Goal: Transaction & Acquisition: Purchase product/service

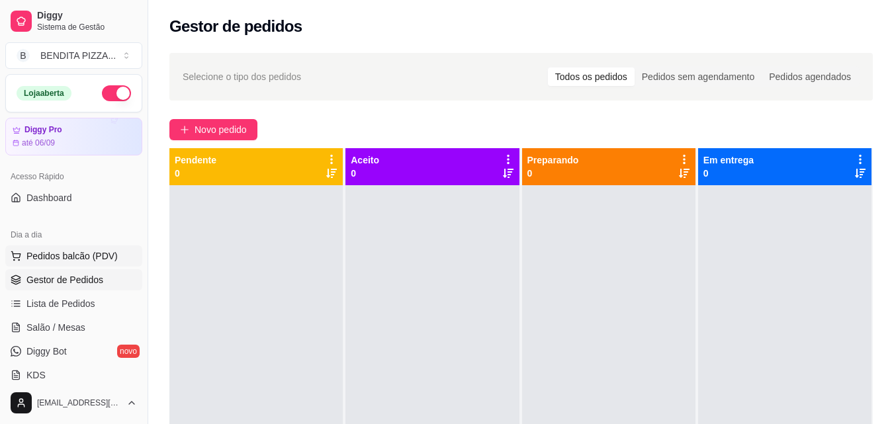
click at [97, 260] on span "Pedidos balcão (PDV)" at bounding box center [71, 255] width 91 height 13
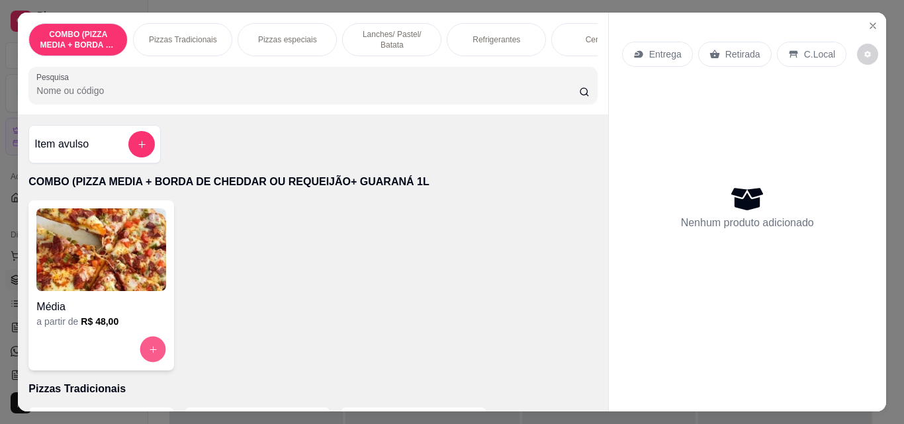
click at [149, 361] on button "increase-product-quantity" at bounding box center [153, 350] width 26 height 26
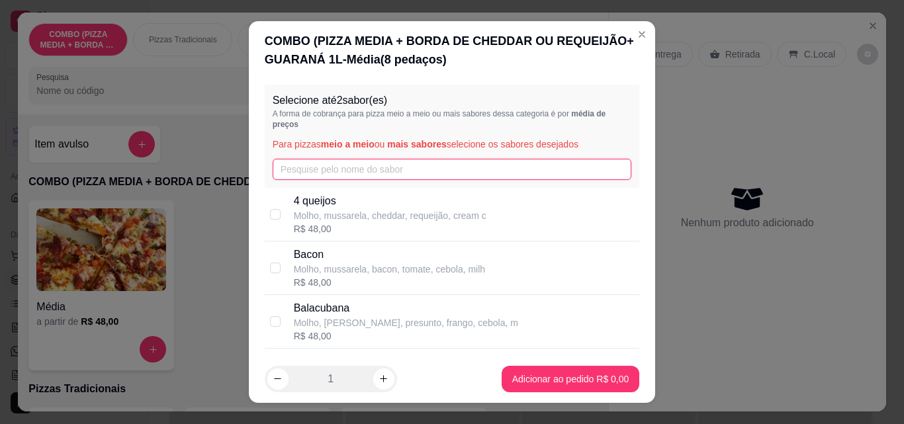
click at [339, 161] on input "text" at bounding box center [452, 169] width 359 height 21
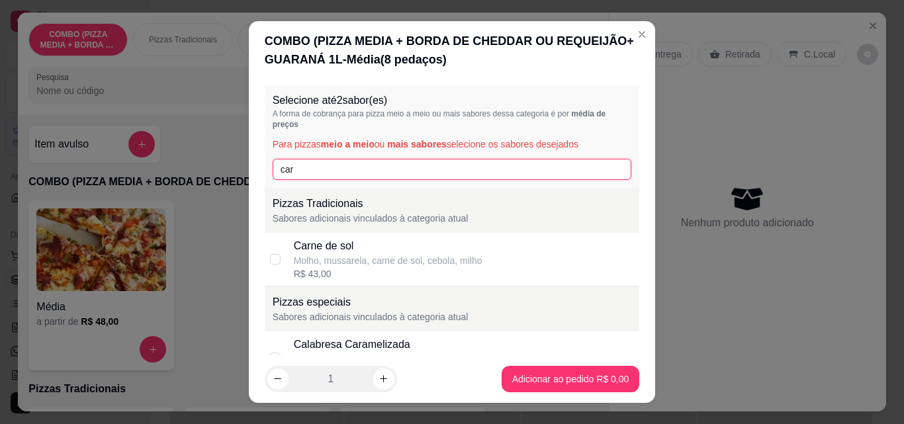
type input "car"
click at [288, 251] on div "Carne de sol Molho, mussarela, carne de sol, cebola, milho R$ 43,00" at bounding box center [452, 260] width 375 height 54
checkbox input "true"
click at [310, 171] on input "car" at bounding box center [452, 169] width 359 height 21
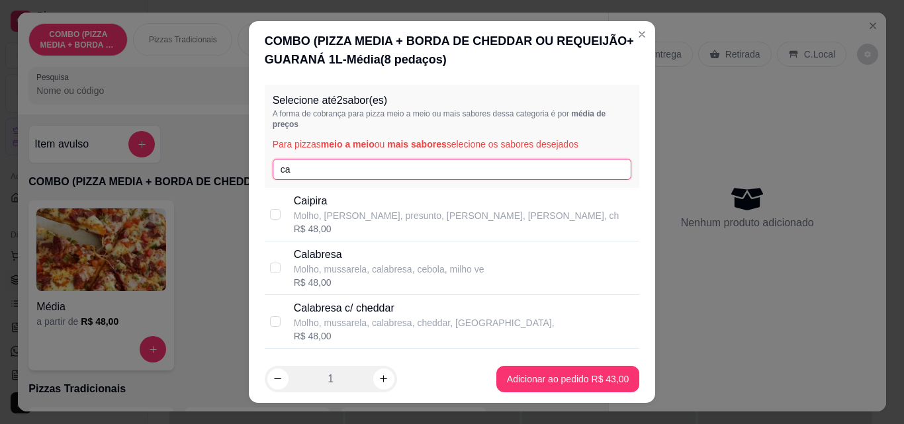
type input "c"
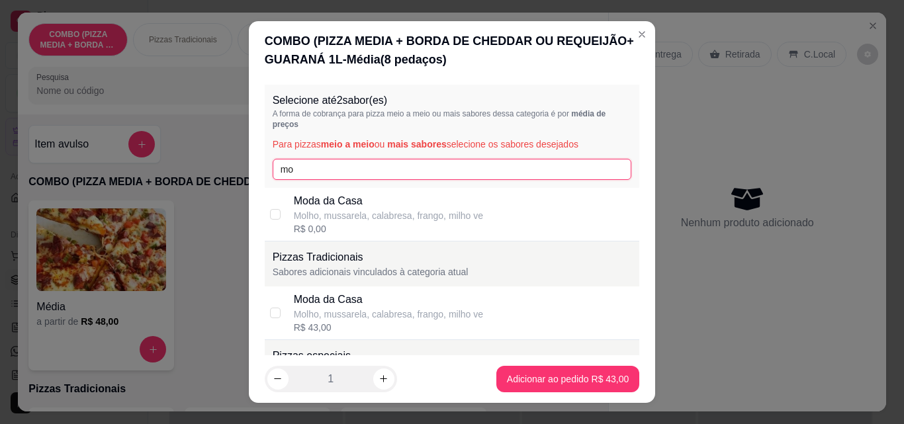
type input "mo"
click at [296, 225] on div "R$ 0,00" at bounding box center [388, 228] width 189 height 13
checkbox input "false"
click at [283, 308] on div "Moda da Casa Molho, mussarela, calabresa, frango, [PERSON_NAME] ve R$ 43,00" at bounding box center [452, 314] width 375 height 54
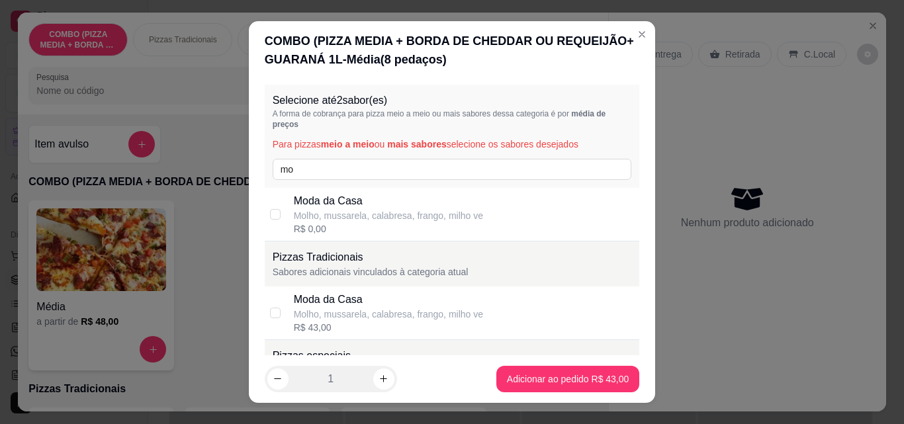
checkbox input "true"
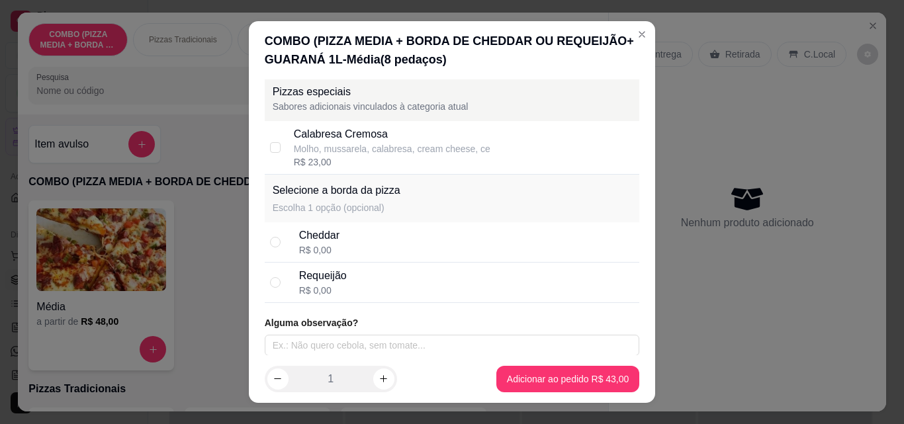
scroll to position [270, 0]
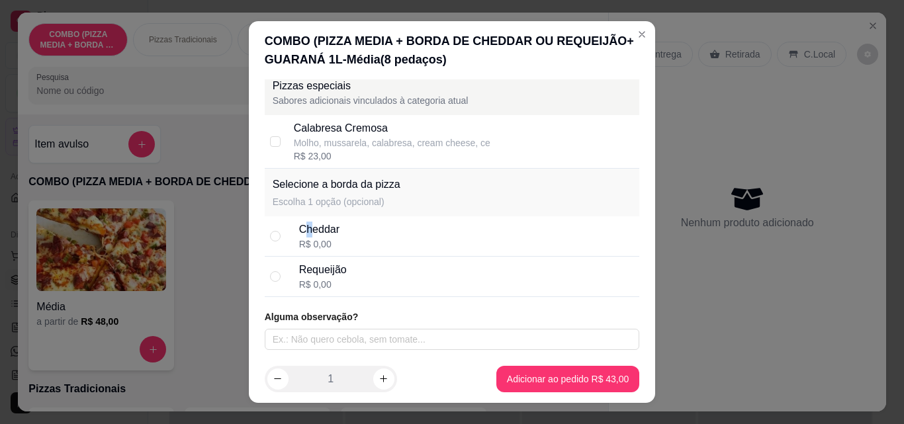
drag, startPoint x: 306, startPoint y: 229, endPoint x: 312, endPoint y: 231, distance: 6.9
click at [307, 229] on div "Cheddar" at bounding box center [319, 230] width 40 height 16
radio input "true"
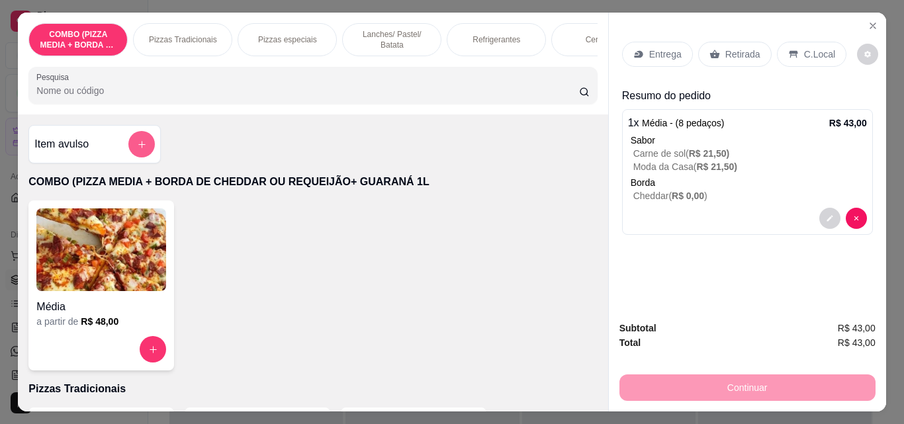
click at [128, 146] on button "add-separate-item" at bounding box center [141, 144] width 26 height 26
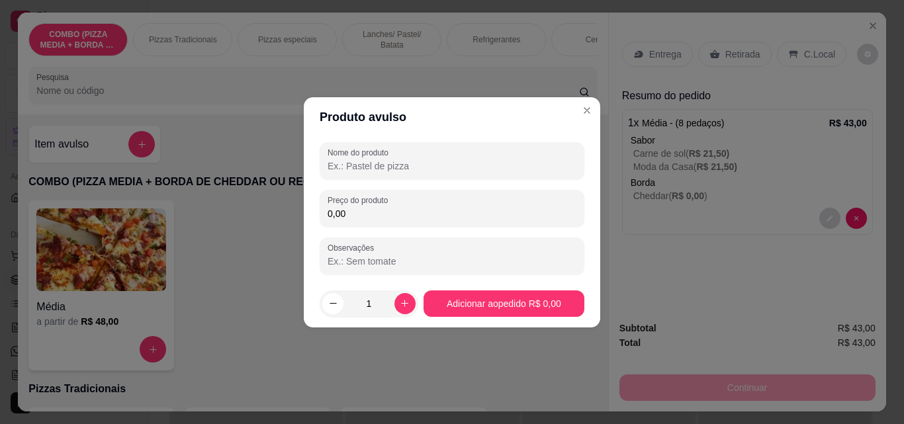
click at [398, 163] on input "Nome do produto" at bounding box center [452, 165] width 249 height 13
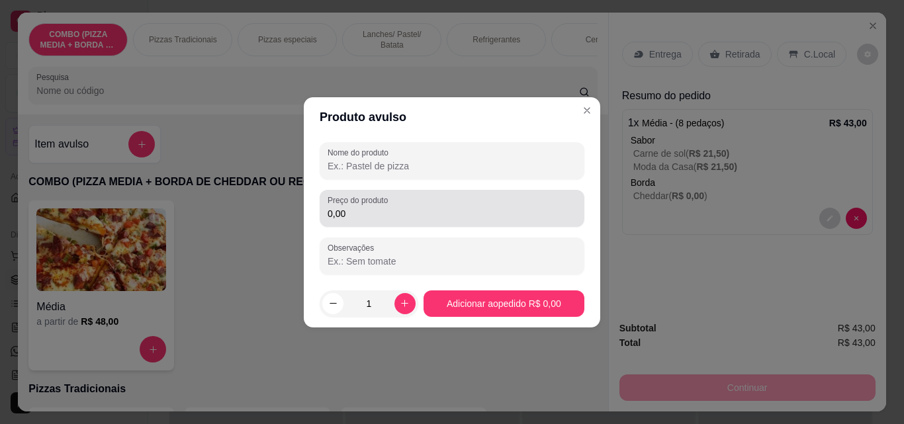
click at [396, 205] on div "0,00" at bounding box center [452, 208] width 249 height 26
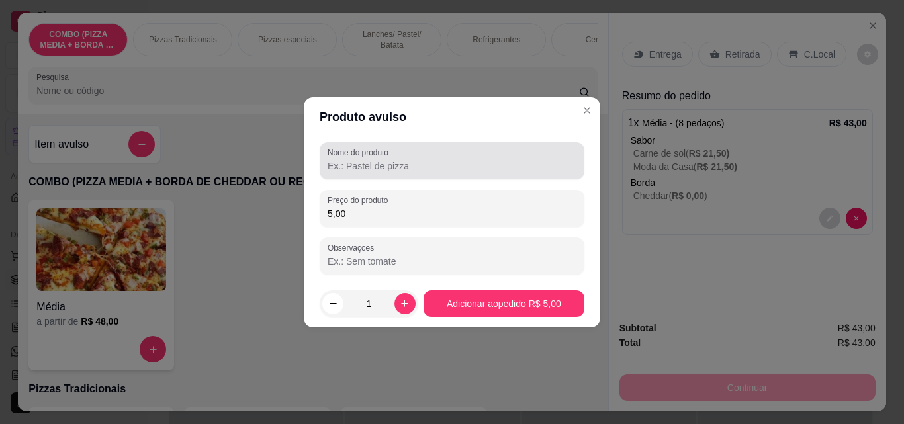
type input "5,00"
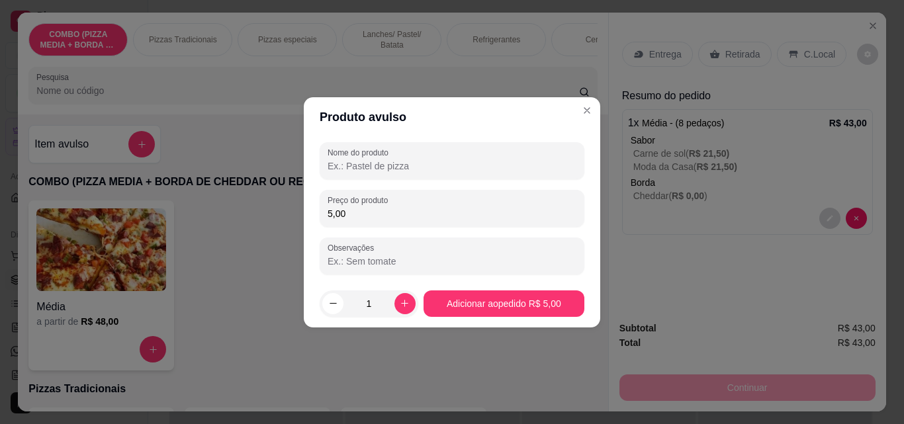
click at [383, 169] on input "Nome do produto" at bounding box center [452, 165] width 249 height 13
type input "."
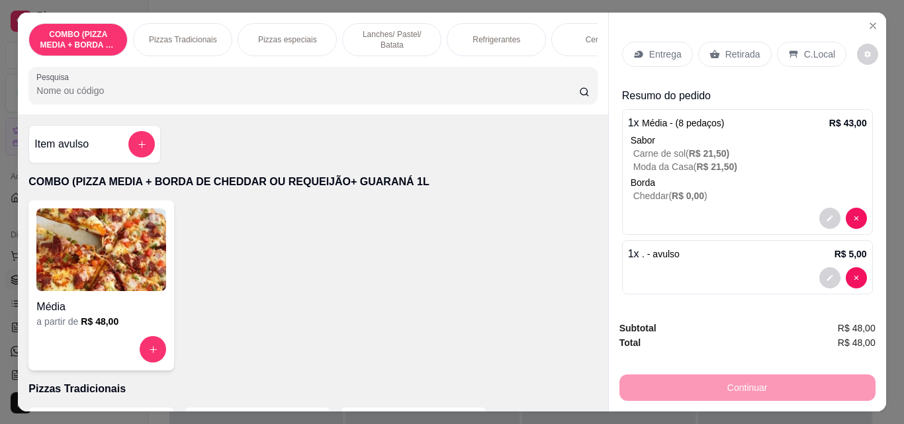
click at [671, 52] on p "Entrega" at bounding box center [665, 54] width 32 height 13
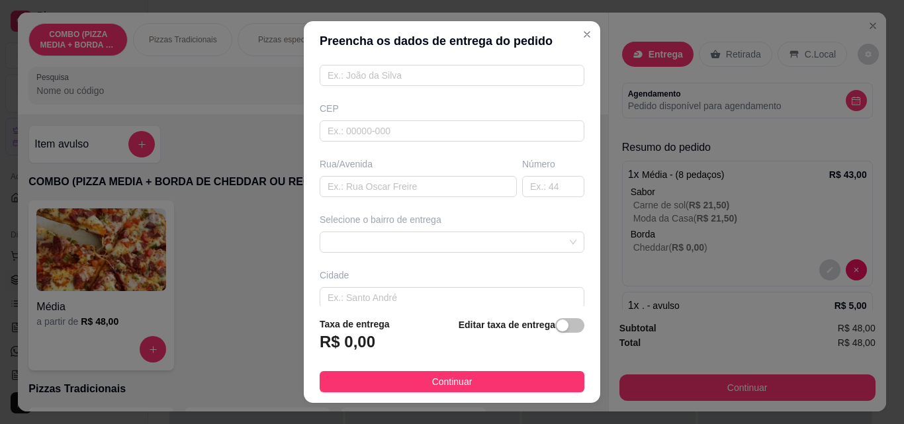
scroll to position [161, 0]
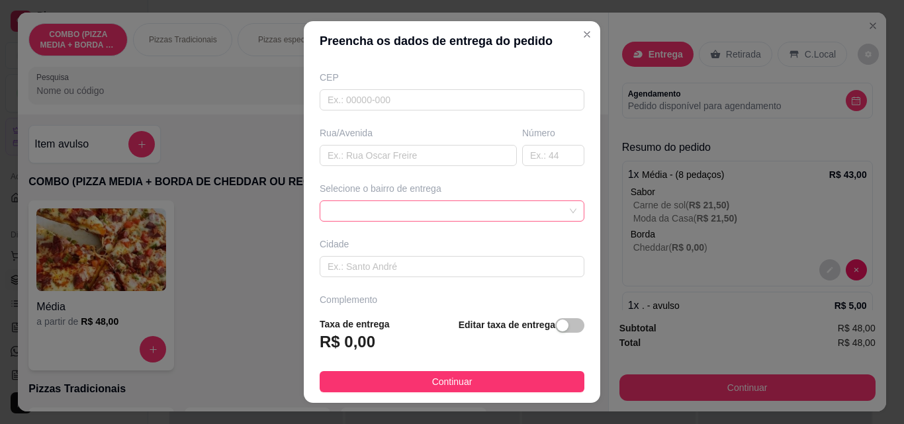
click at [551, 213] on div at bounding box center [452, 211] width 265 height 21
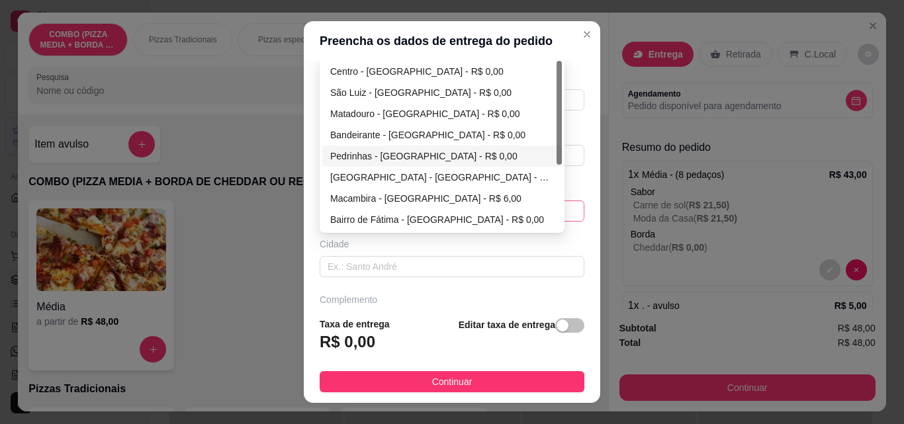
drag, startPoint x: 558, startPoint y: 159, endPoint x: 557, endPoint y: 202, distance: 42.4
click at [557, 202] on div "65d437ceb6f0d4bdbaa348ac 65d437e5b6f0d4bdbaa348af 65d437f6b6f0d4bdbaa348b2 [GEO…" at bounding box center [442, 145] width 245 height 175
drag, startPoint x: 554, startPoint y: 178, endPoint x: 554, endPoint y: 186, distance: 7.9
click at [557, 186] on div at bounding box center [559, 145] width 5 height 169
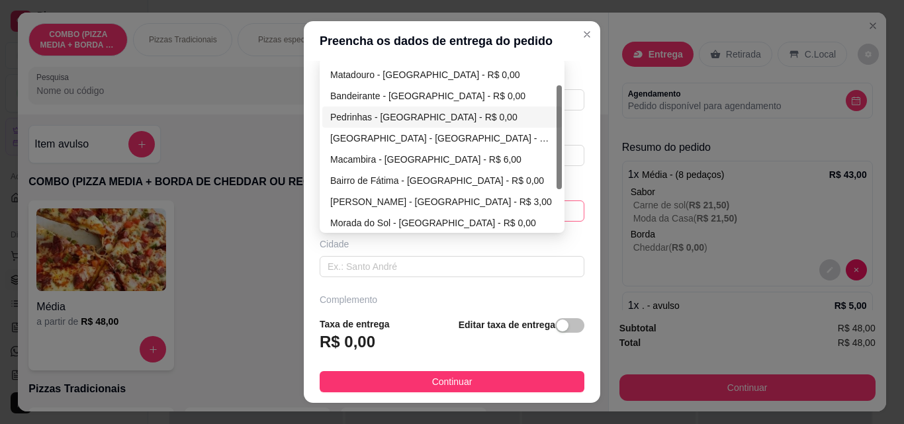
scroll to position [44, 0]
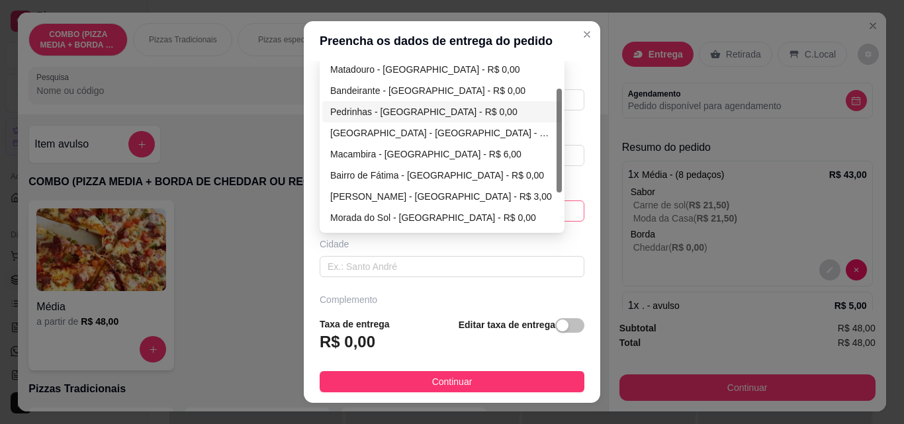
drag, startPoint x: 554, startPoint y: 160, endPoint x: 552, endPoint y: 187, distance: 27.2
click at [557, 187] on div at bounding box center [559, 141] width 5 height 104
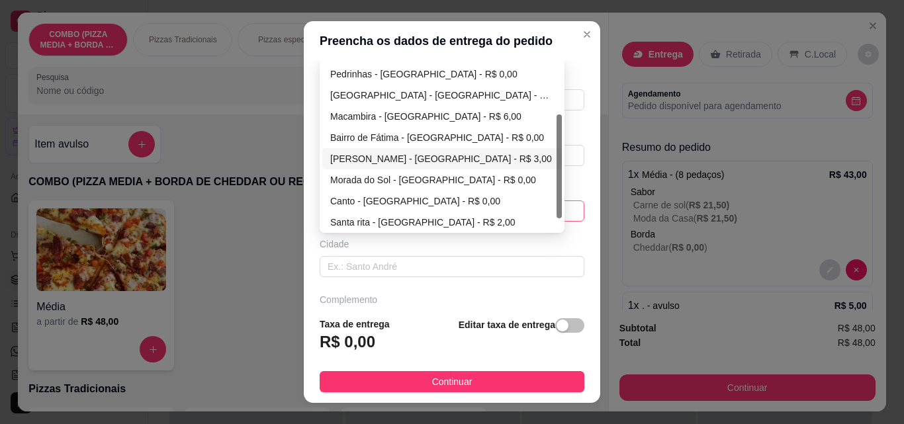
scroll to position [89, 0]
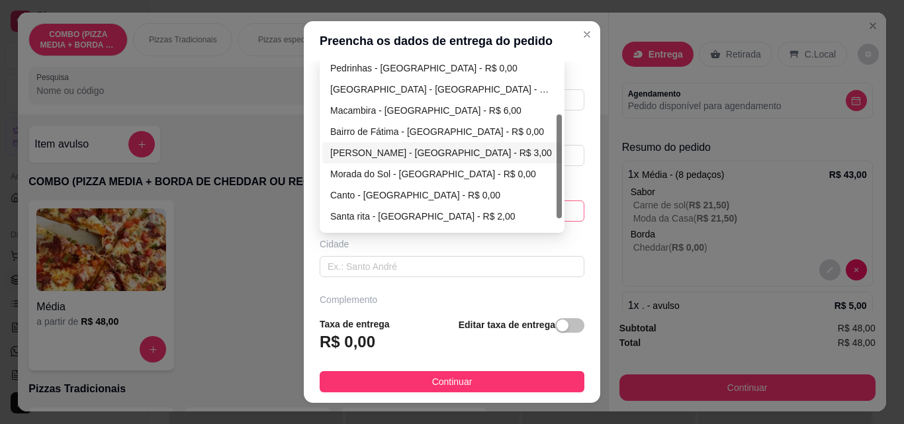
drag, startPoint x: 553, startPoint y: 187, endPoint x: 553, endPoint y: 214, distance: 27.1
click at [557, 214] on div at bounding box center [559, 166] width 5 height 104
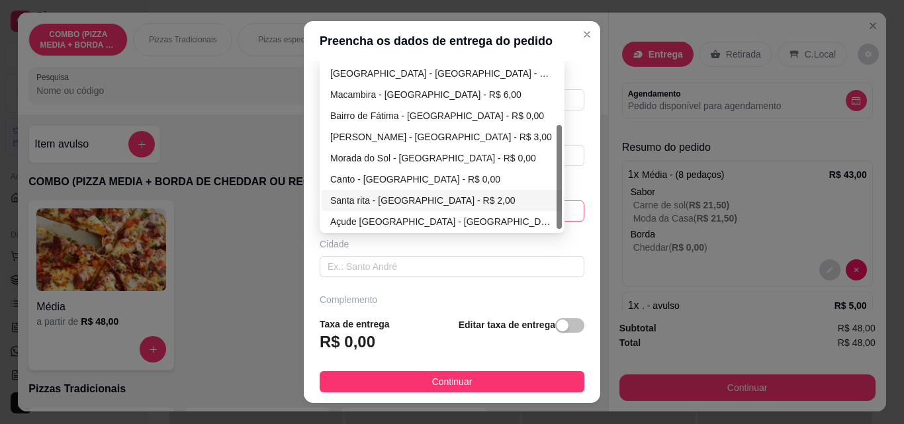
scroll to position [106, 0]
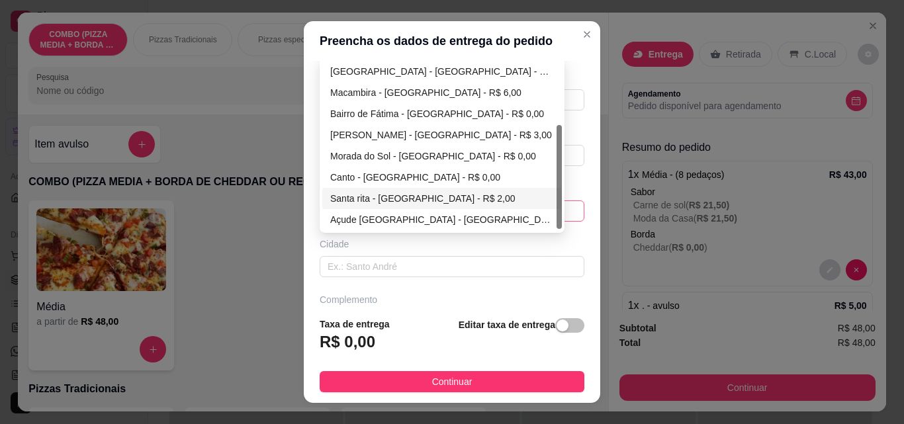
drag, startPoint x: 555, startPoint y: 208, endPoint x: 553, endPoint y: 223, distance: 15.3
click at [557, 223] on div at bounding box center [559, 177] width 5 height 104
click at [487, 208] on div "Santa rita - [GEOGRAPHIC_DATA] - R$ 2,00" at bounding box center [442, 198] width 240 height 21
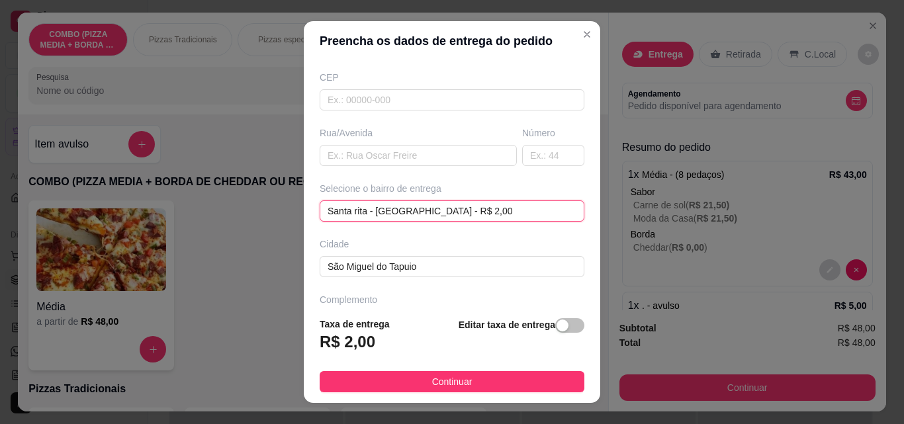
click at [557, 207] on div "Santa rita - [GEOGRAPHIC_DATA] - R$ 2,00" at bounding box center [452, 211] width 265 height 21
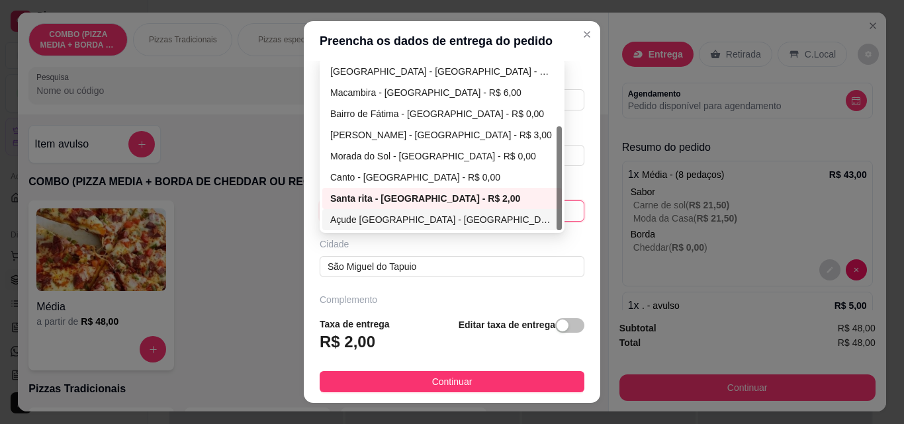
click at [526, 220] on div "Açude [GEOGRAPHIC_DATA] - [GEOGRAPHIC_DATA] - R$ 3,00" at bounding box center [442, 219] width 224 height 15
type input "[GEOGRAPHIC_DATA]"
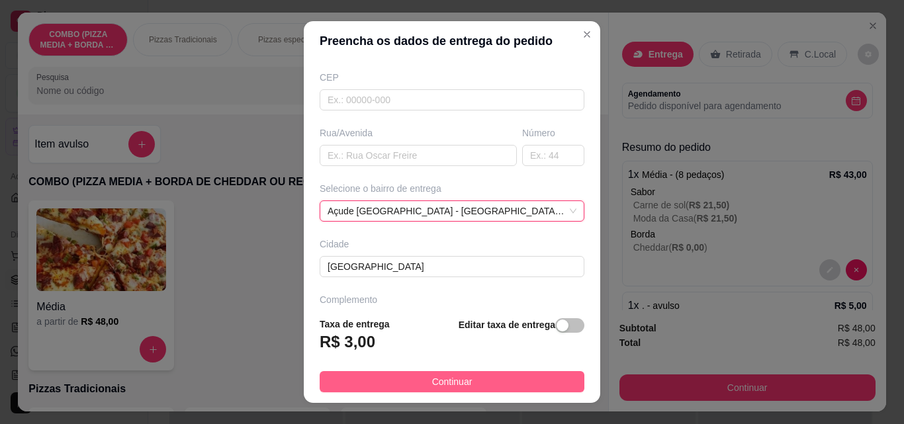
click at [537, 381] on button "Continuar" at bounding box center [452, 381] width 265 height 21
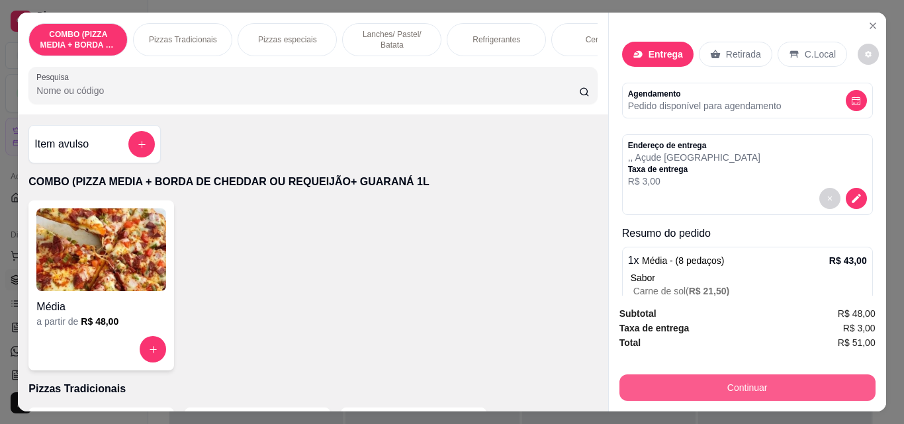
click at [731, 385] on button "Continuar" at bounding box center [747, 388] width 256 height 26
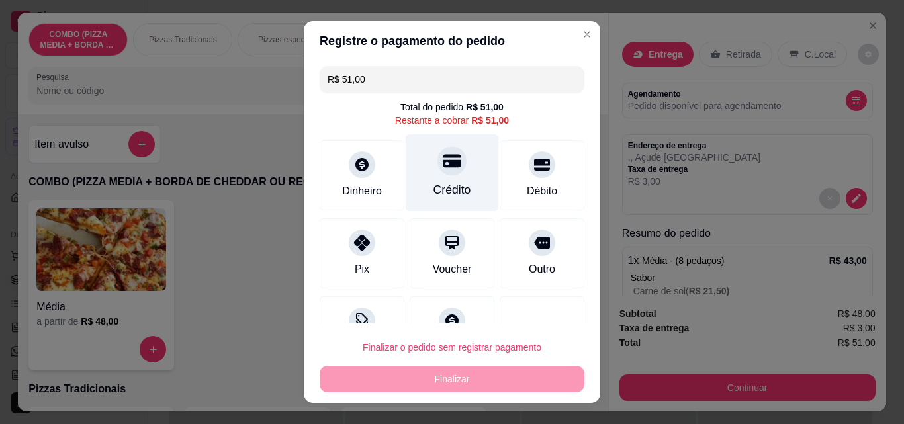
click at [406, 185] on div "Crédito" at bounding box center [452, 172] width 93 height 77
type input "R$ 0,00"
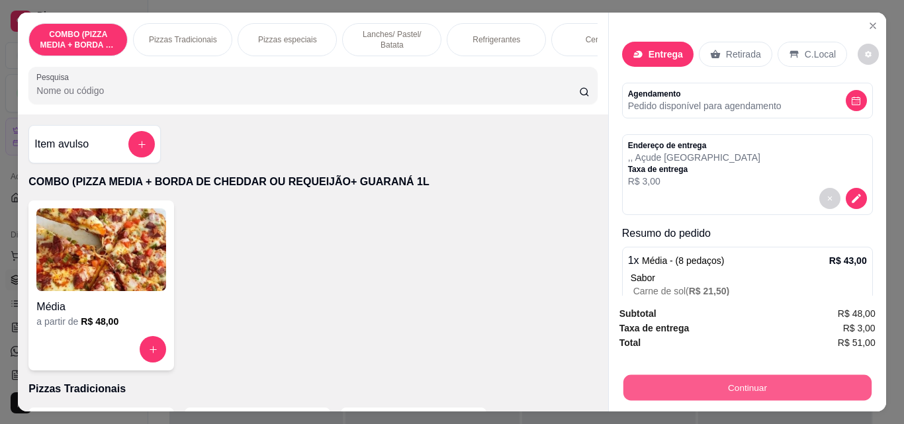
click at [698, 386] on button "Continuar" at bounding box center [747, 388] width 248 height 26
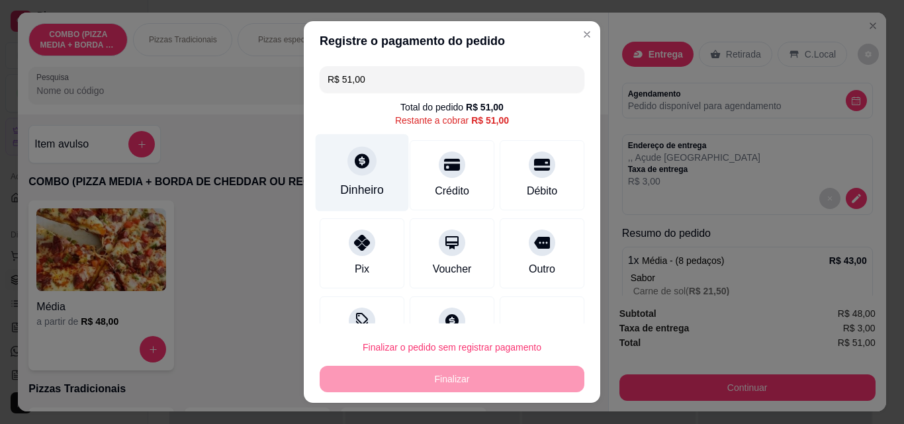
click at [362, 199] on div "Dinheiro" at bounding box center [362, 189] width 44 height 17
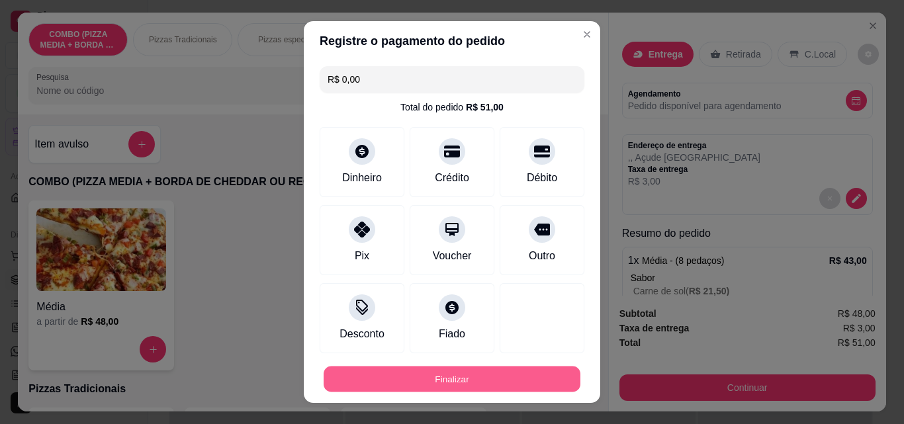
click at [543, 386] on button "Finalizar" at bounding box center [452, 380] width 257 height 26
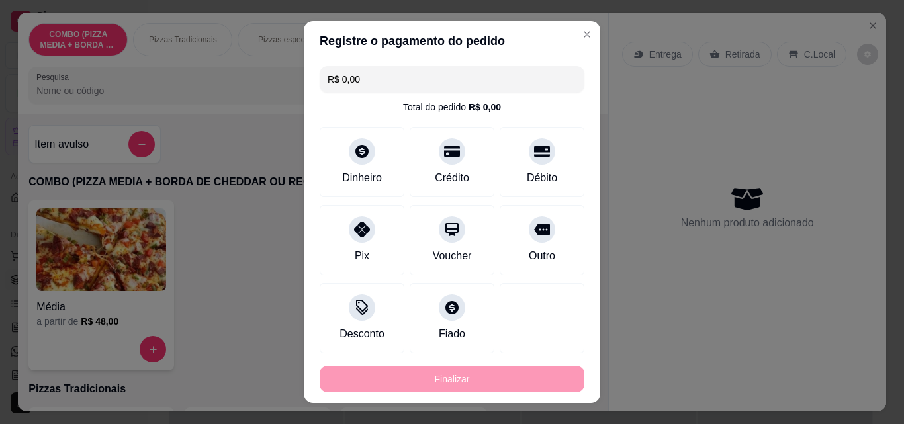
type input "-R$ 51,00"
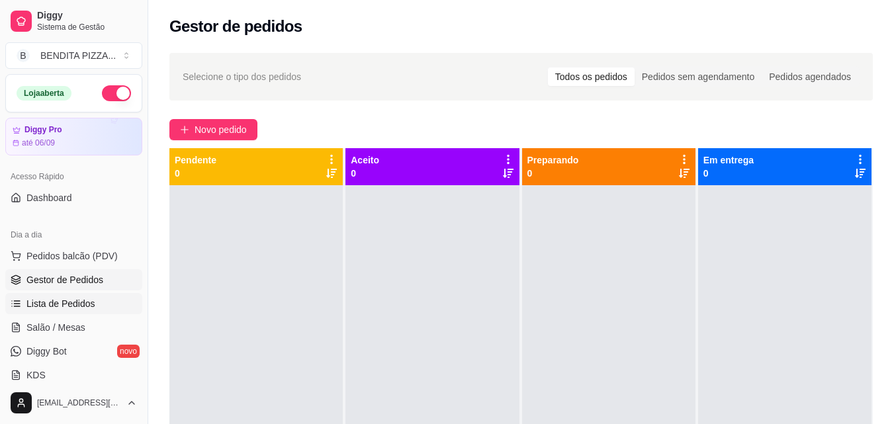
click at [111, 293] on link "Lista de Pedidos" at bounding box center [73, 303] width 137 height 21
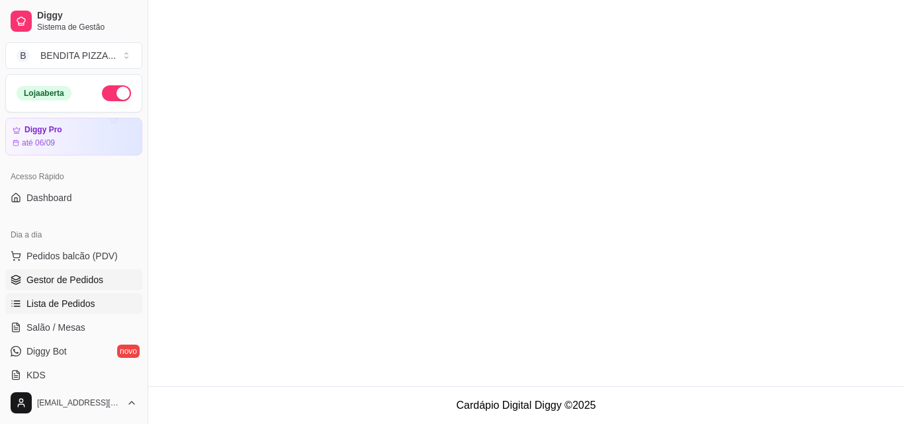
click at [95, 275] on span "Gestor de Pedidos" at bounding box center [64, 279] width 77 height 13
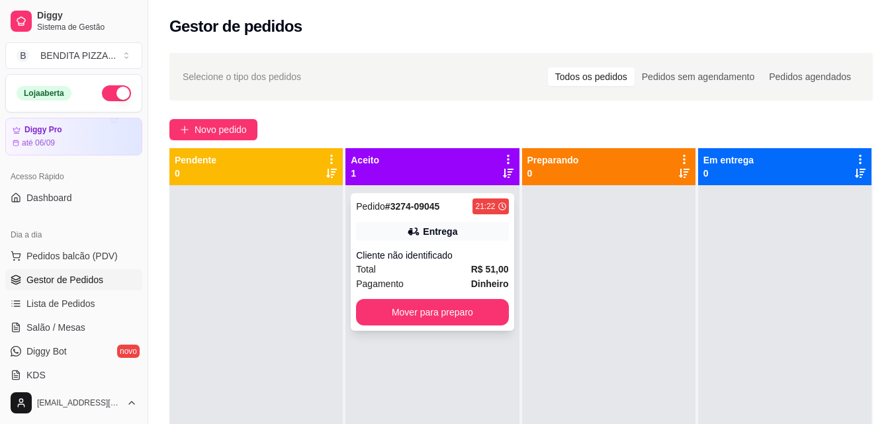
click at [481, 257] on div "Cliente não identificado" at bounding box center [432, 255] width 152 height 13
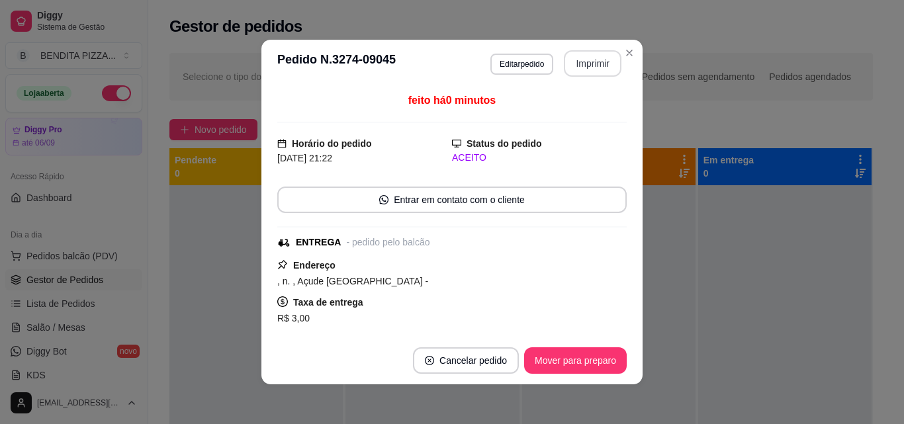
click at [576, 60] on button "Imprimir" at bounding box center [593, 63] width 58 height 26
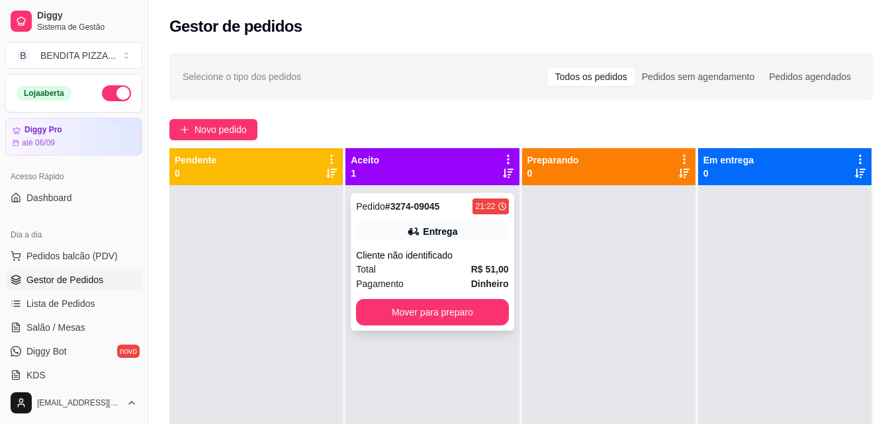
click at [476, 269] on strong "R$ 51,00" at bounding box center [490, 269] width 38 height 11
click at [387, 276] on div "Total R$ 51,00" at bounding box center [432, 269] width 152 height 15
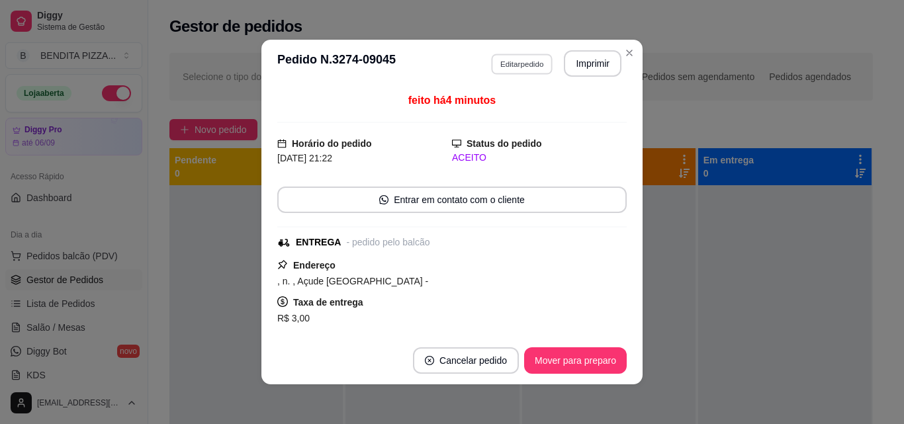
click at [526, 62] on button "Editar pedido" at bounding box center [522, 64] width 62 height 21
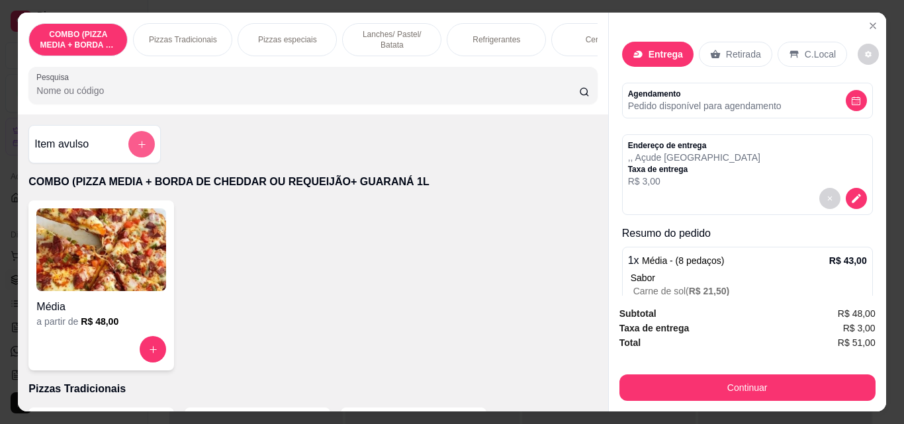
click at [129, 144] on button "add-separate-item" at bounding box center [141, 144] width 26 height 26
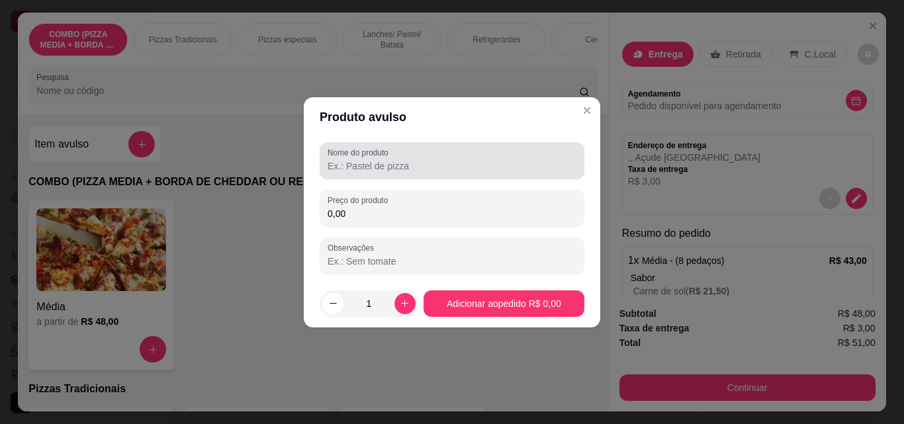
click at [410, 163] on input "Nome do produto" at bounding box center [452, 165] width 249 height 13
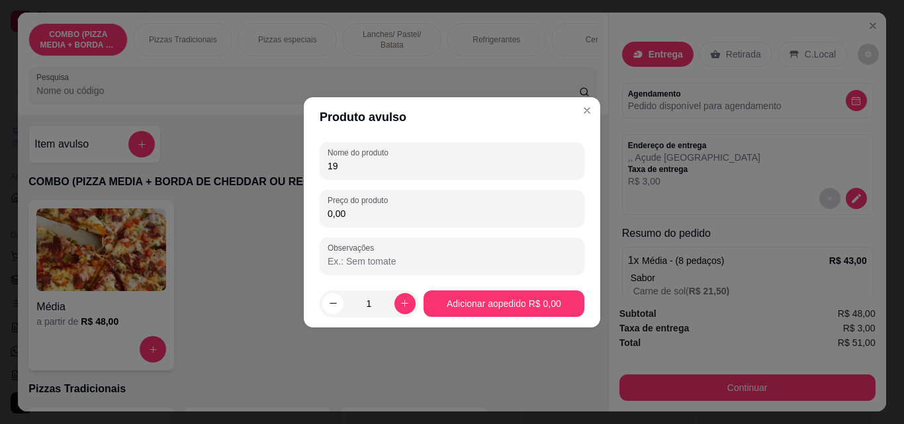
type input "1"
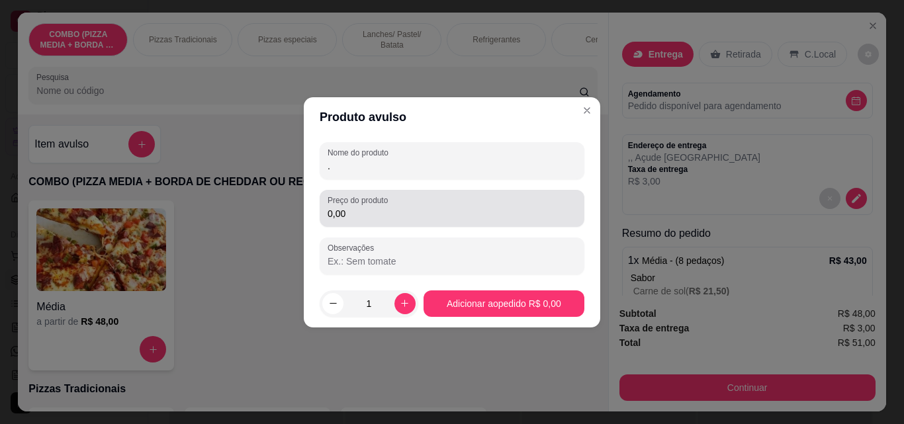
type input "."
click at [386, 199] on label "Preço do produto" at bounding box center [360, 200] width 65 height 11
click at [386, 207] on input "0,00" at bounding box center [452, 213] width 249 height 13
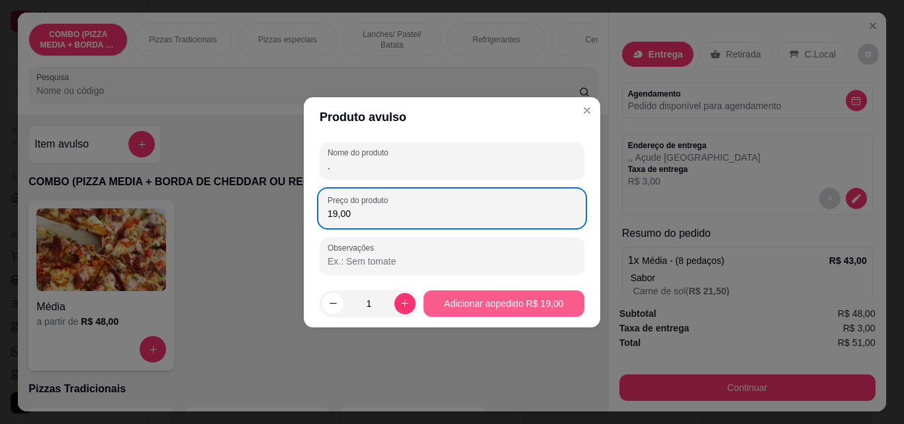
type input "19,00"
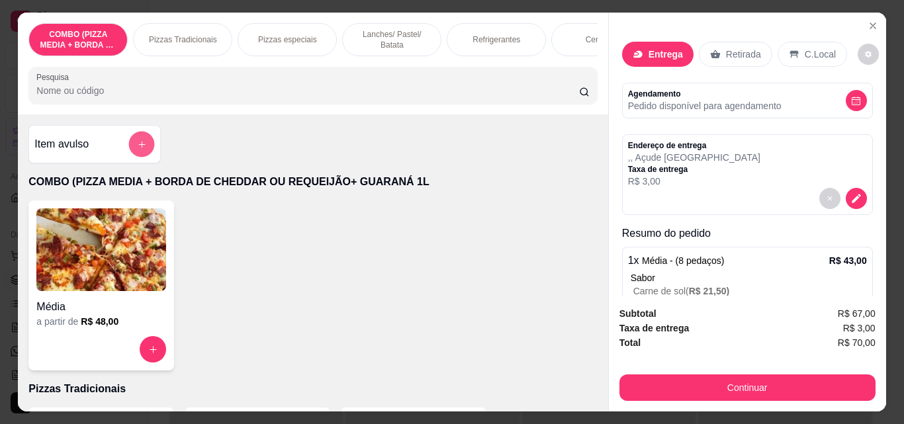
click at [148, 155] on button "add-separate-item" at bounding box center [142, 145] width 26 height 26
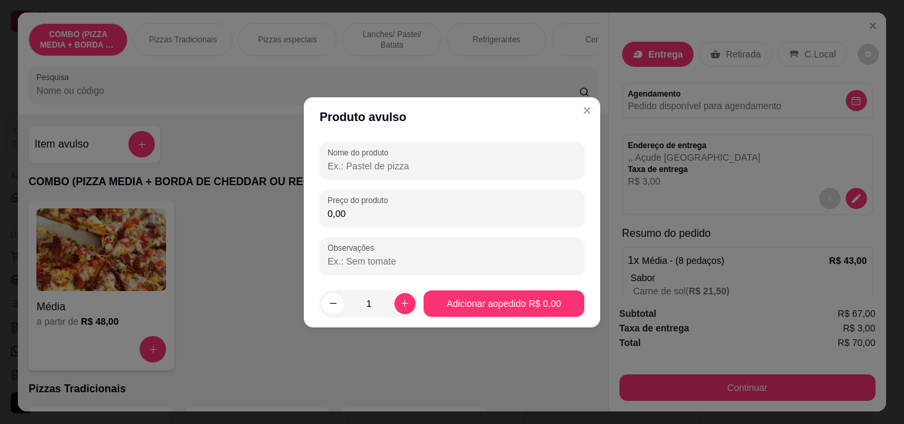
click at [395, 215] on input "0,00" at bounding box center [452, 213] width 249 height 13
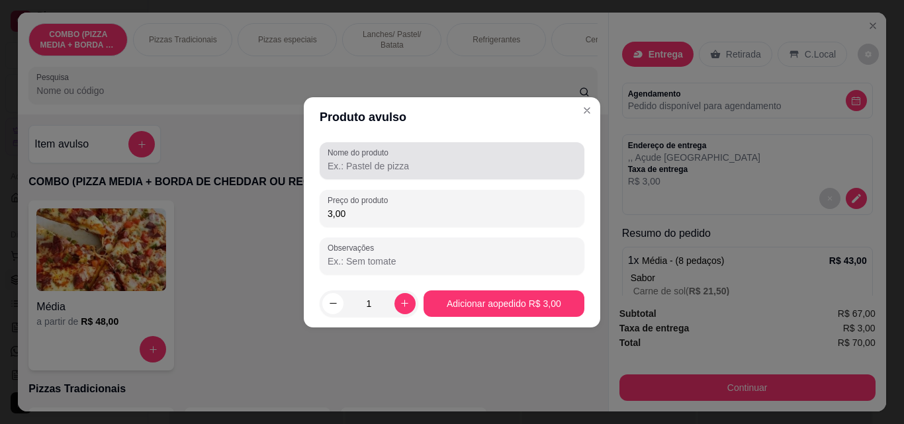
type input "3,00"
click at [393, 173] on div at bounding box center [452, 161] width 249 height 26
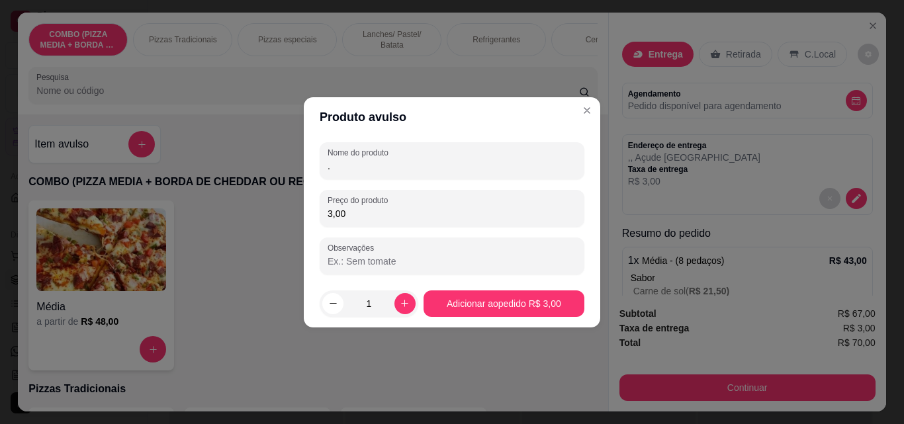
type input "."
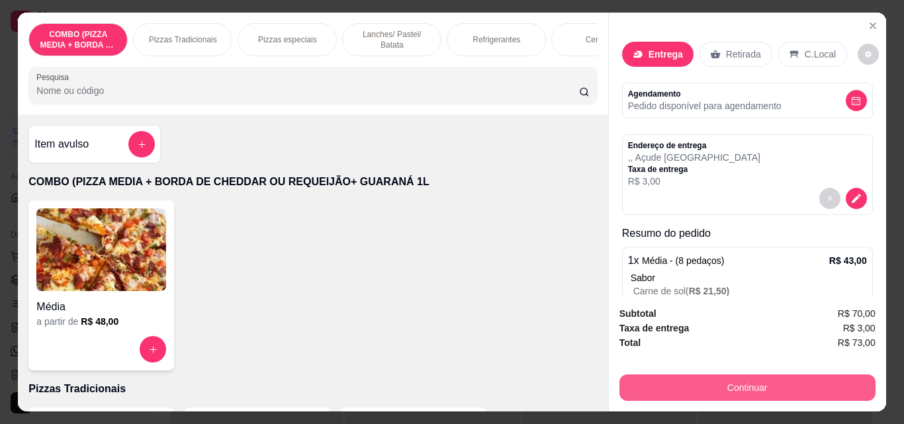
click at [684, 382] on button "Continuar" at bounding box center [747, 388] width 256 height 26
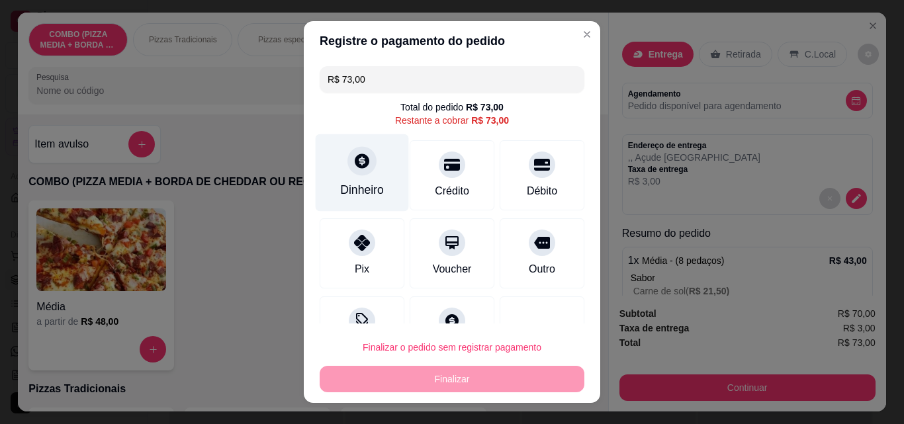
click at [347, 184] on div "Dinheiro" at bounding box center [362, 189] width 44 height 17
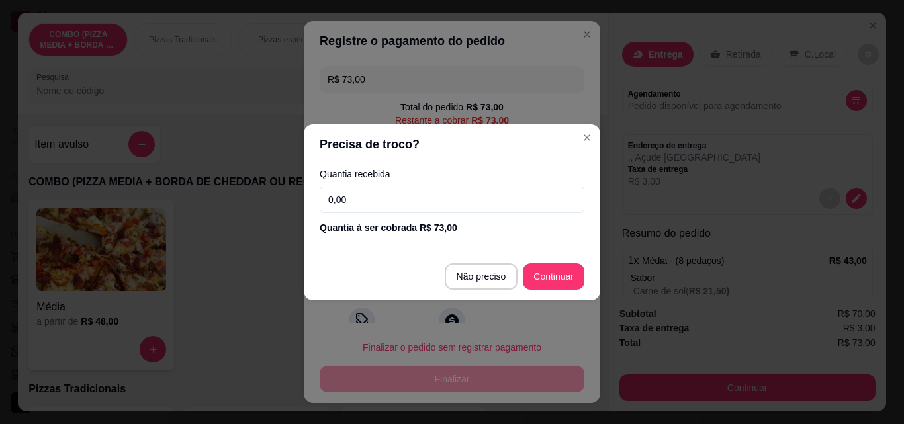
click at [343, 193] on input "0,00" at bounding box center [452, 200] width 265 height 26
type input "0,00"
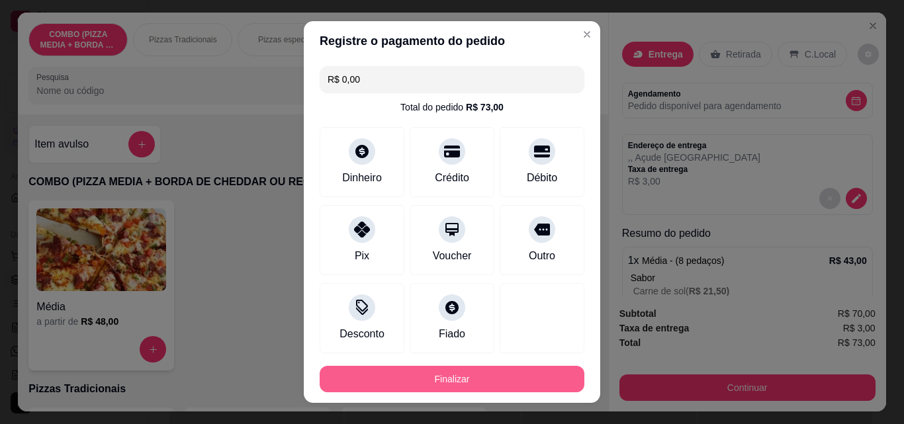
click at [537, 373] on button "Finalizar" at bounding box center [452, 379] width 265 height 26
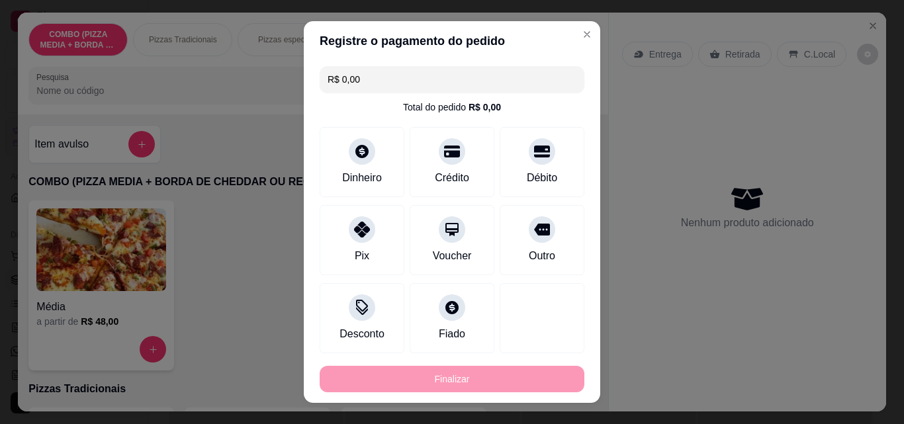
type input "-R$ 73,00"
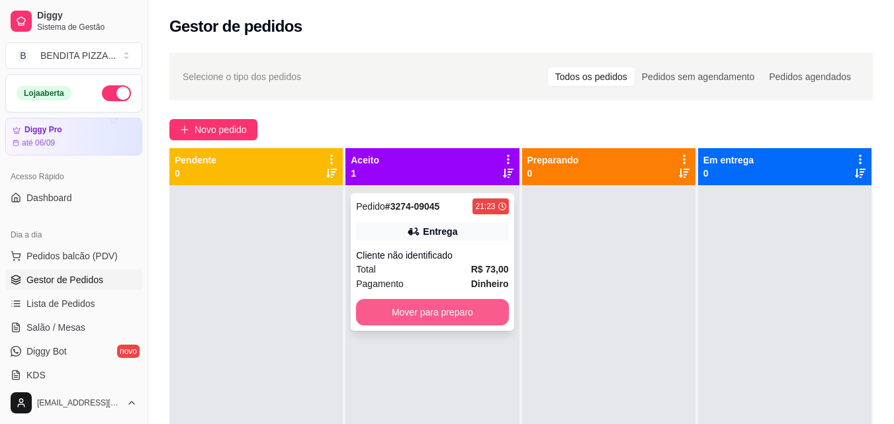
click at [451, 315] on button "Mover para preparo" at bounding box center [432, 312] width 152 height 26
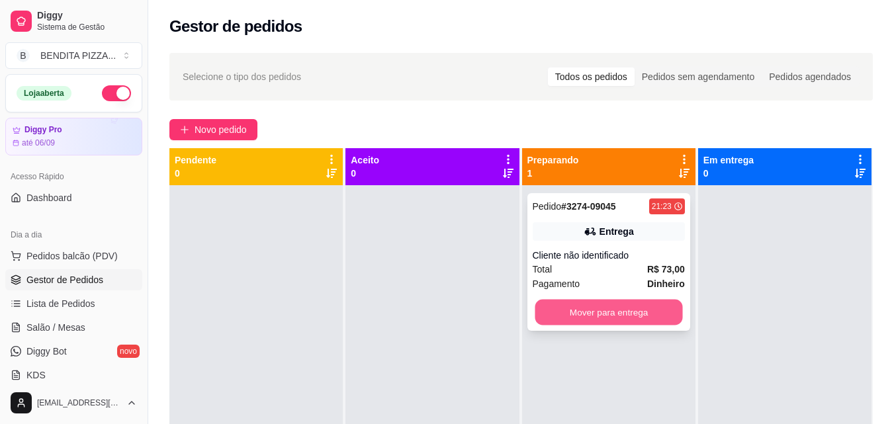
click at [637, 309] on button "Mover para entrega" at bounding box center [609, 313] width 148 height 26
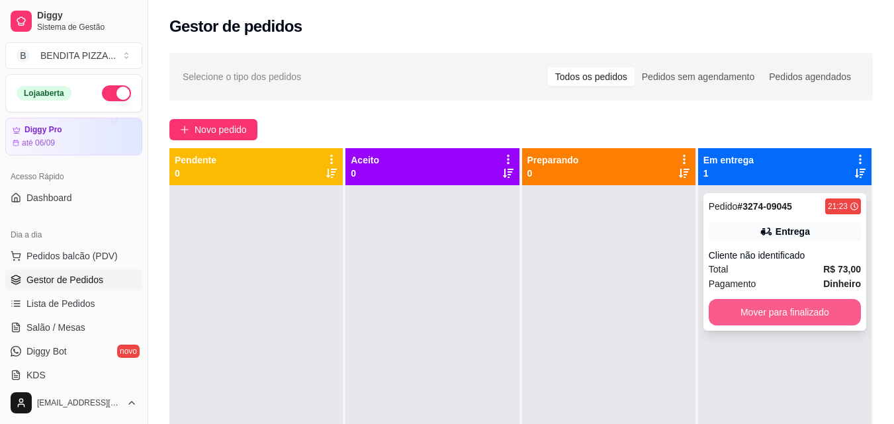
click at [754, 302] on button "Mover para finalizado" at bounding box center [785, 312] width 152 height 26
